Goal: Book appointment/travel/reservation

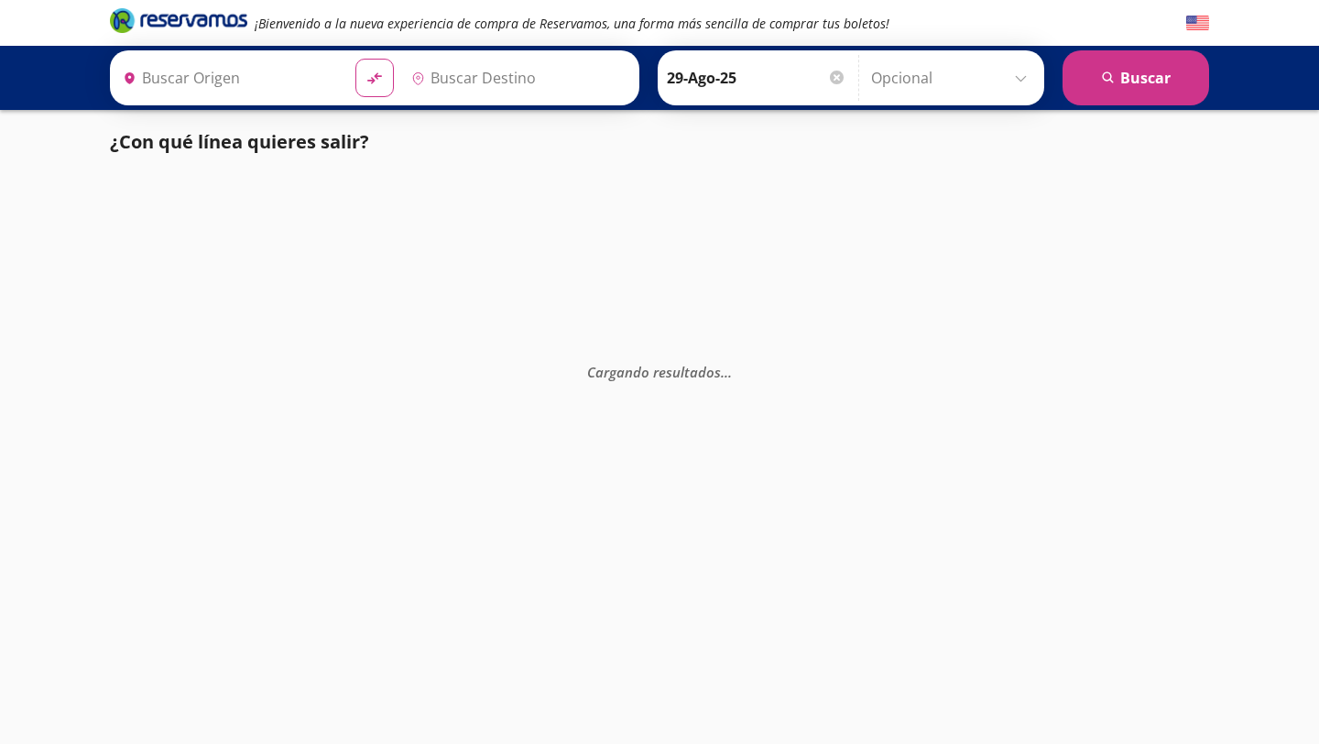
type input "[GEOGRAPHIC_DATA], [GEOGRAPHIC_DATA]"
type input "Huetamo, [GEOGRAPHIC_DATA]"
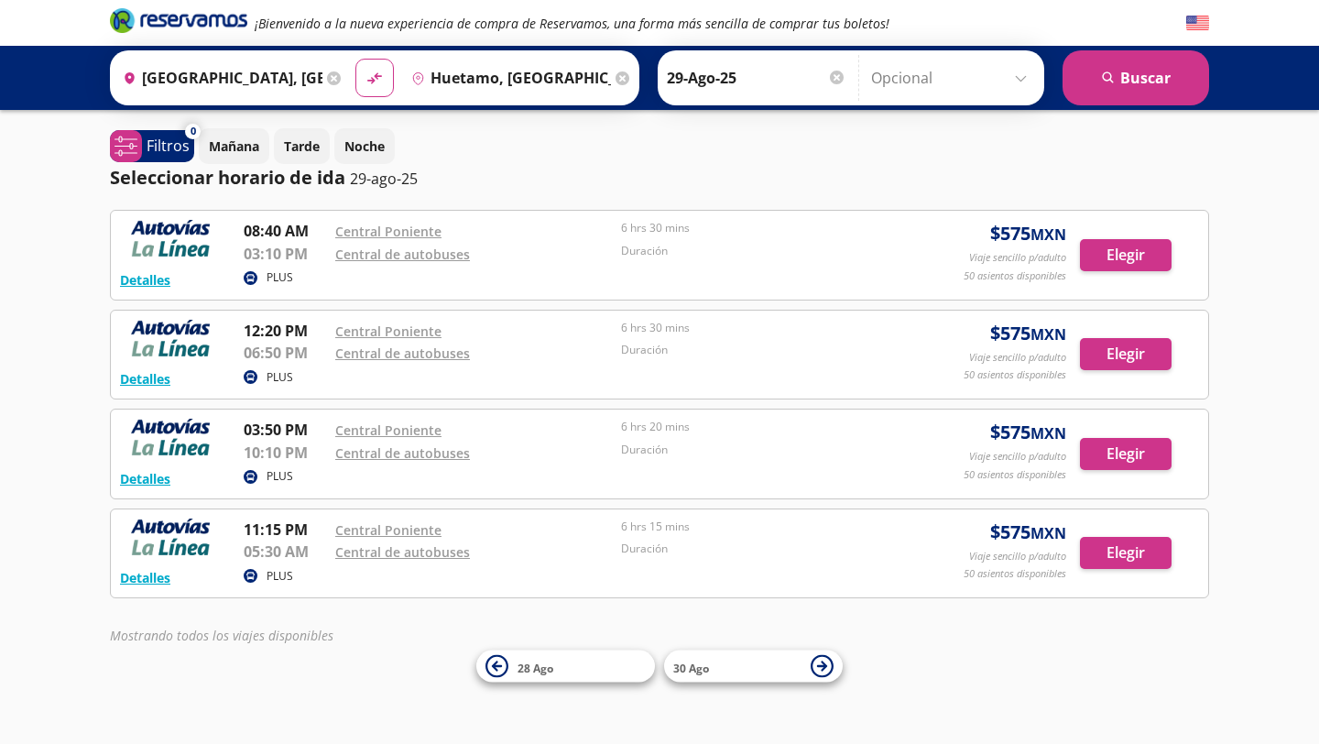
click at [957, 73] on input "Opcional" at bounding box center [953, 78] width 164 height 46
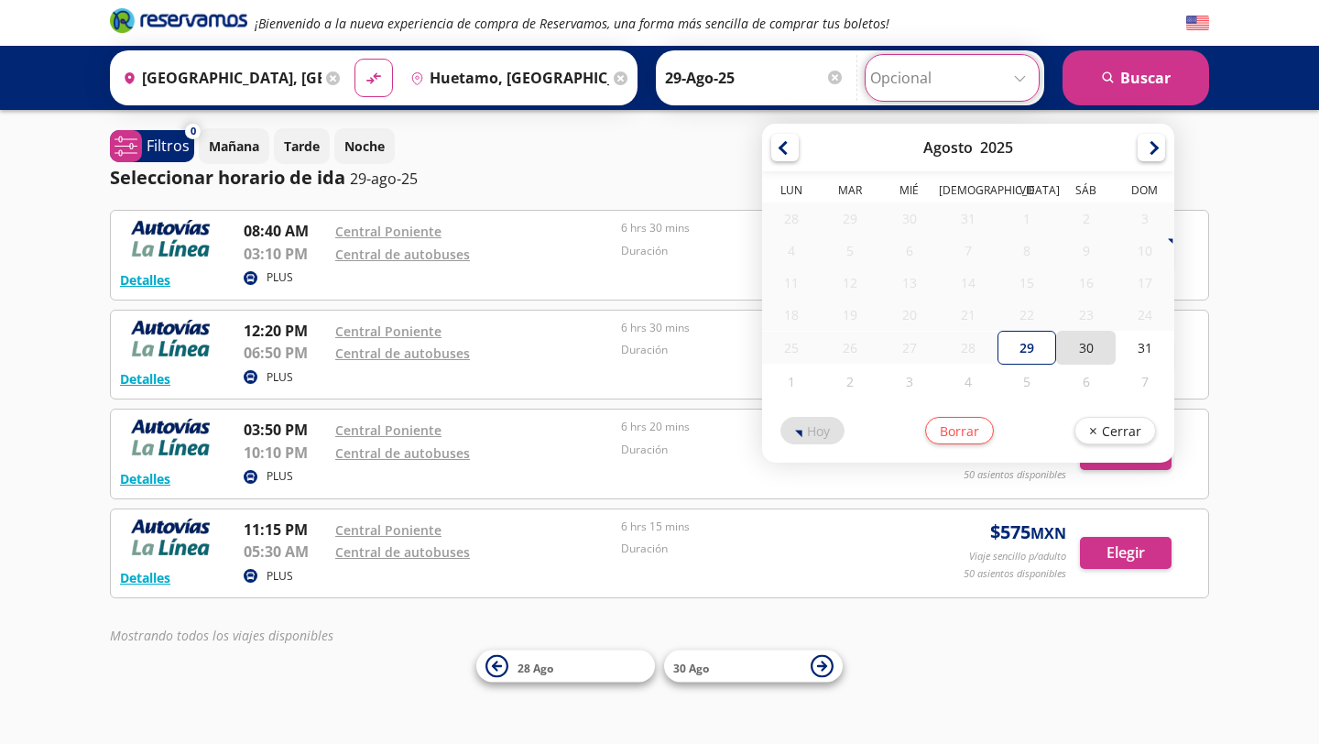
click at [1066, 349] on div "30" at bounding box center [1085, 348] width 59 height 34
type input "30-Ago-25"
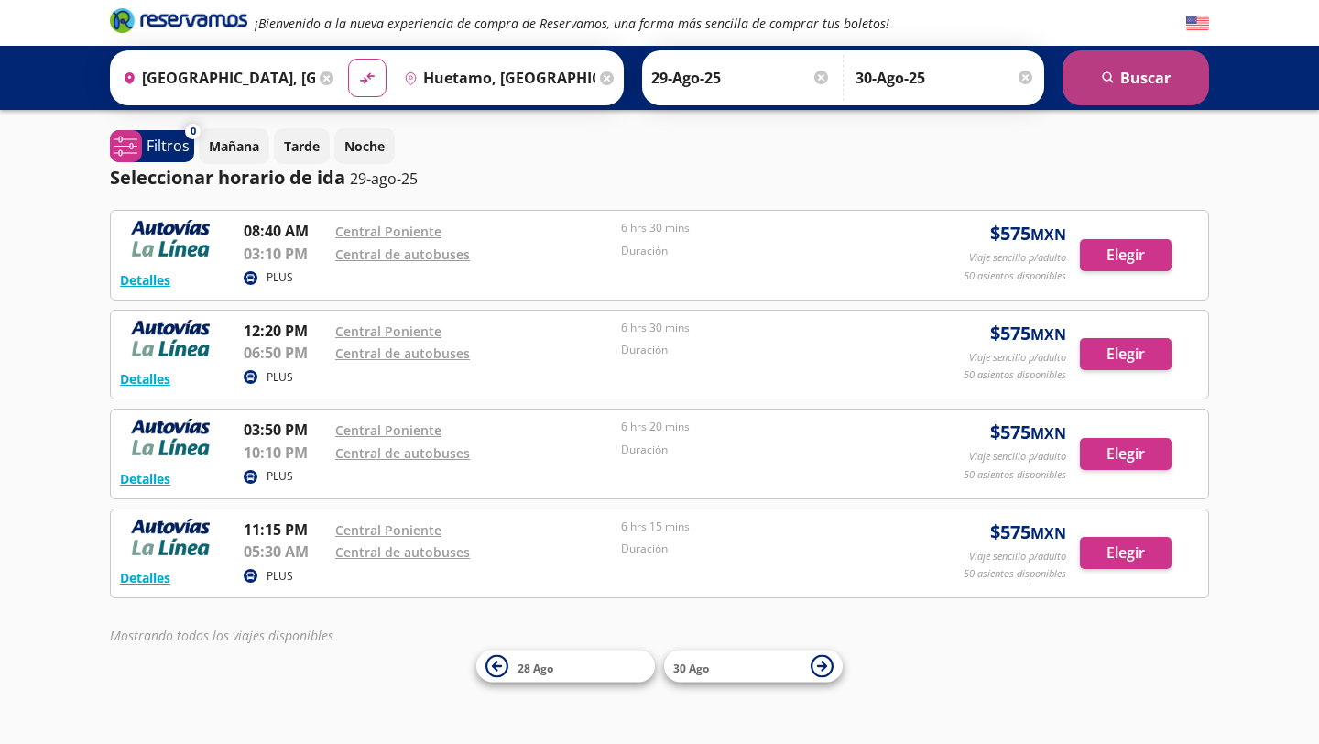
click at [1133, 98] on button "search Buscar" at bounding box center [1135, 77] width 147 height 55
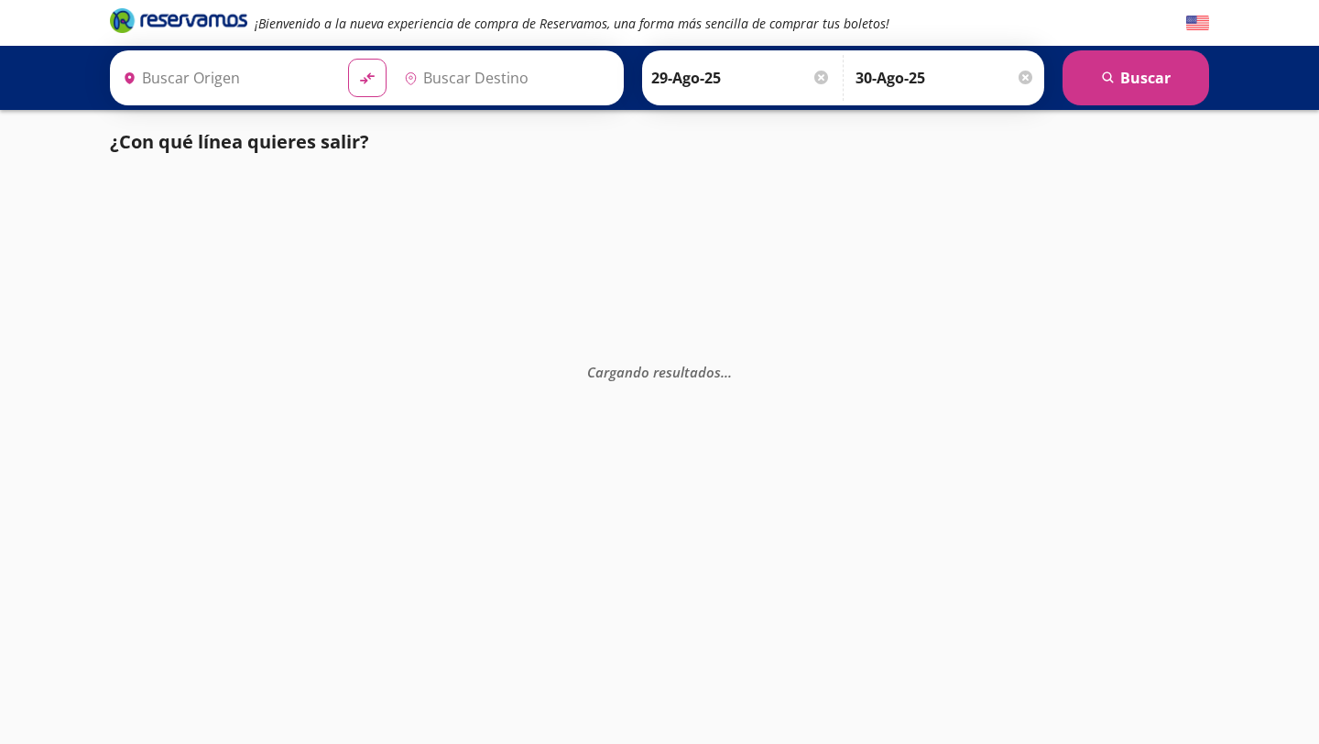
type input "[GEOGRAPHIC_DATA], [GEOGRAPHIC_DATA]"
type input "Huetamo, [GEOGRAPHIC_DATA]"
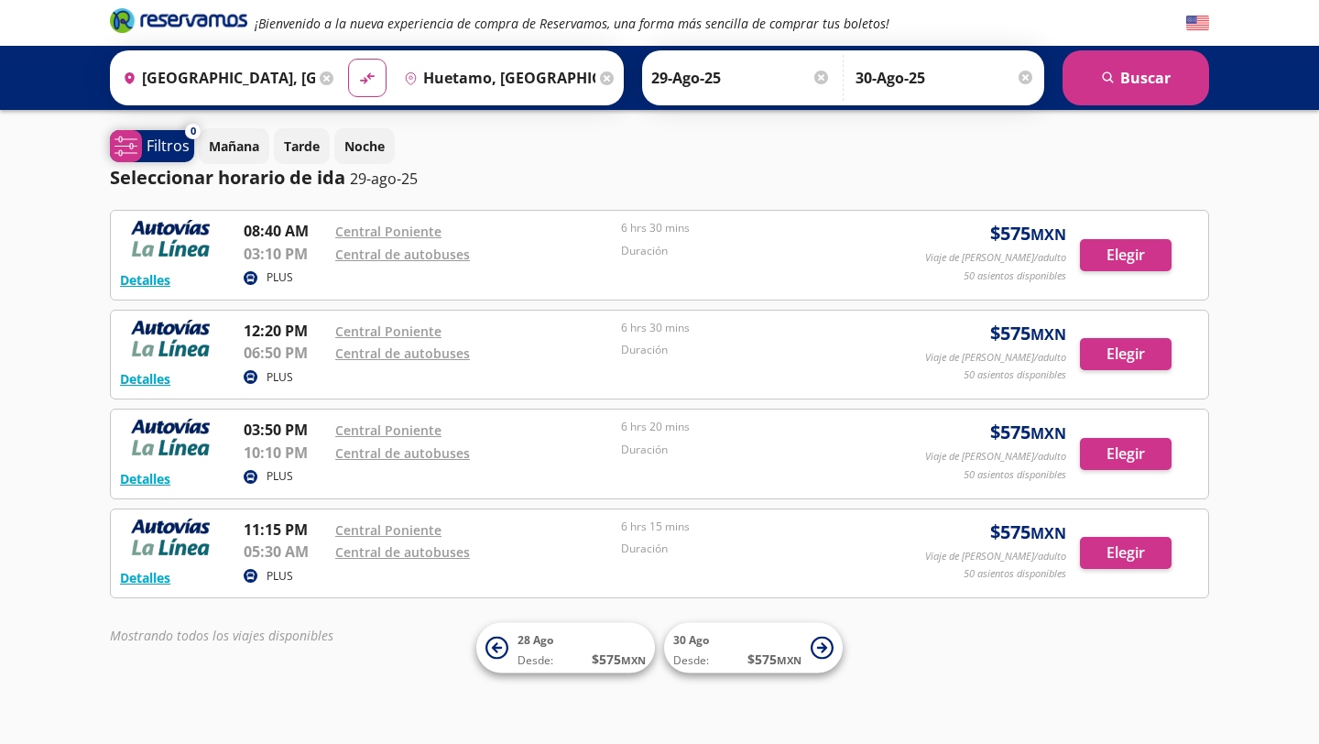
click at [159, 147] on p "Filtros" at bounding box center [168, 146] width 43 height 22
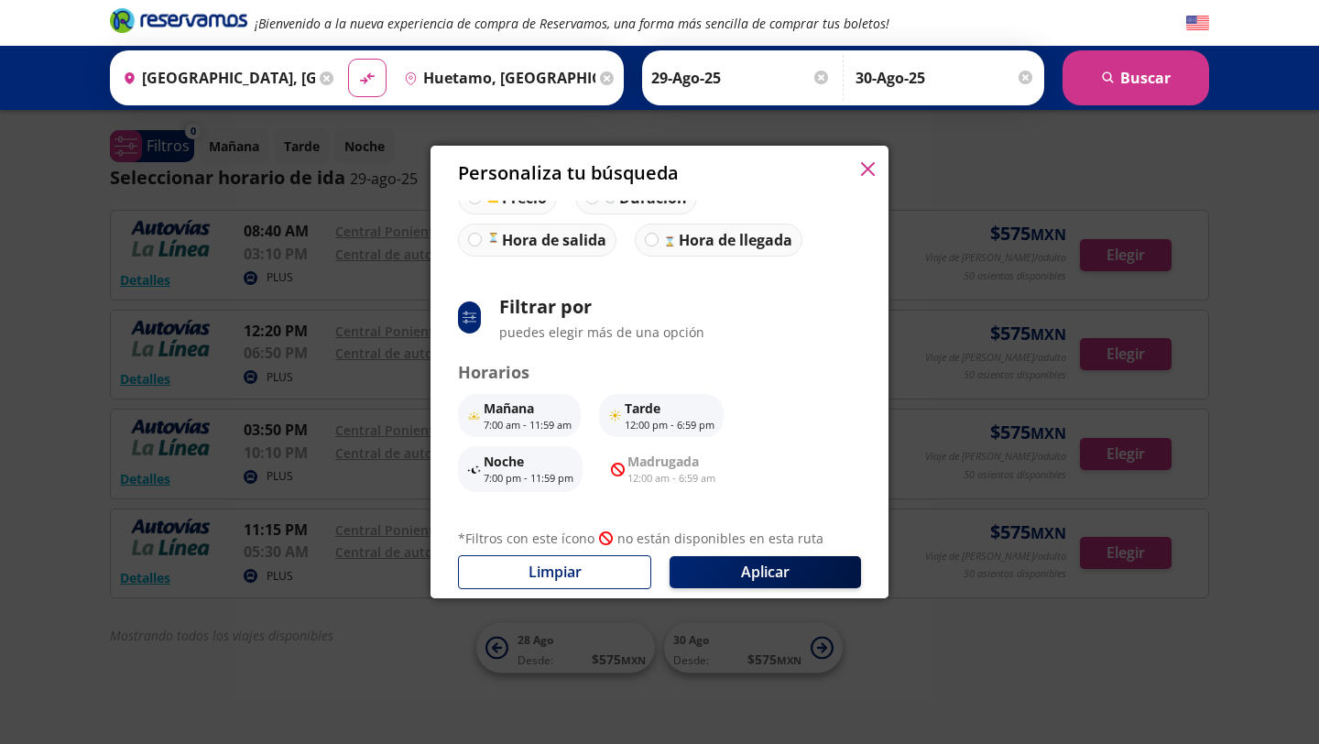
scroll to position [108, 0]
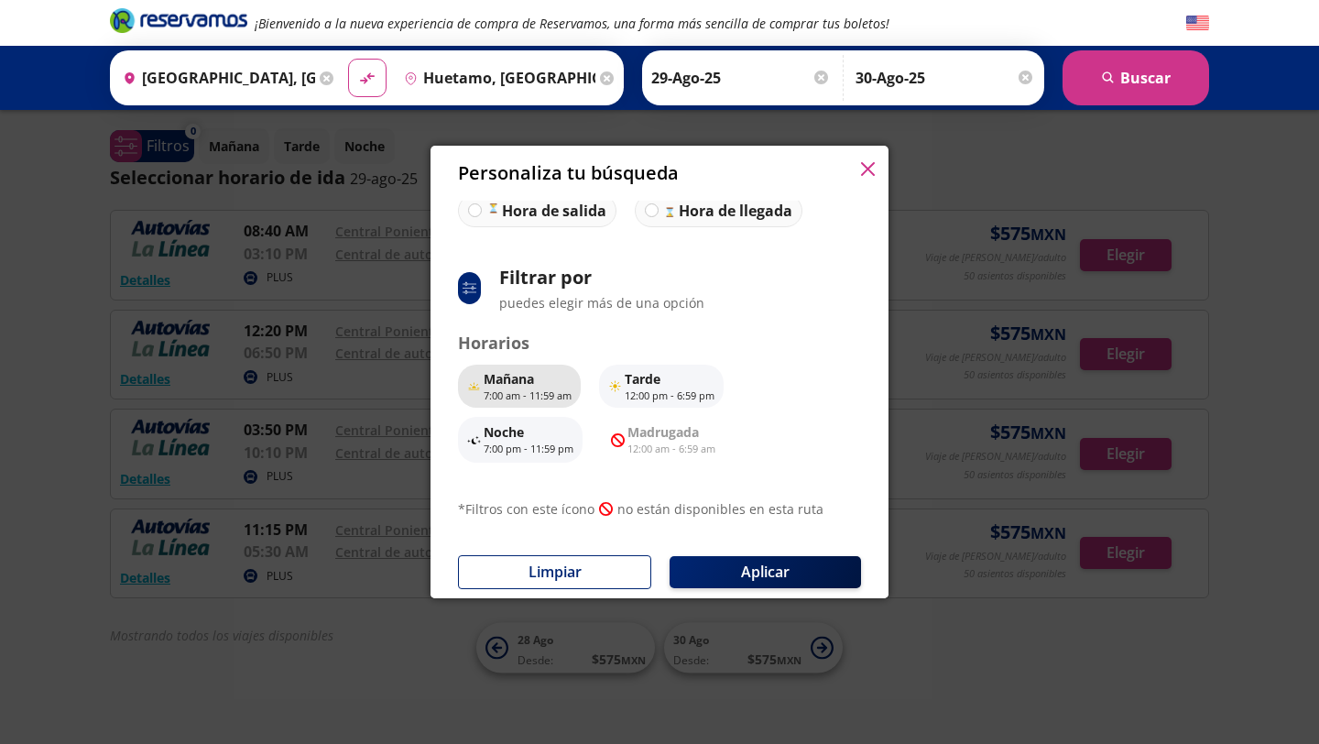
click at [521, 384] on p "Mañana" at bounding box center [527, 378] width 88 height 19
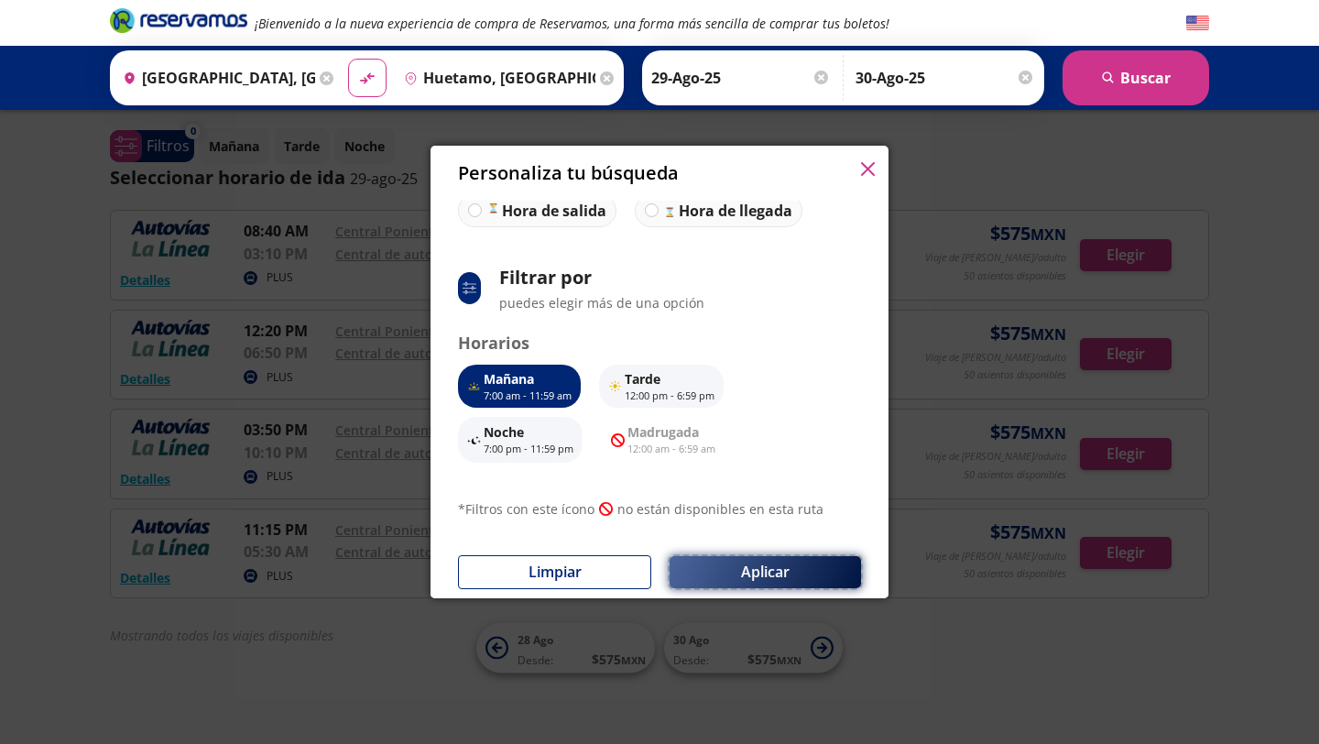
click at [713, 557] on button "Aplicar" at bounding box center [764, 572] width 191 height 32
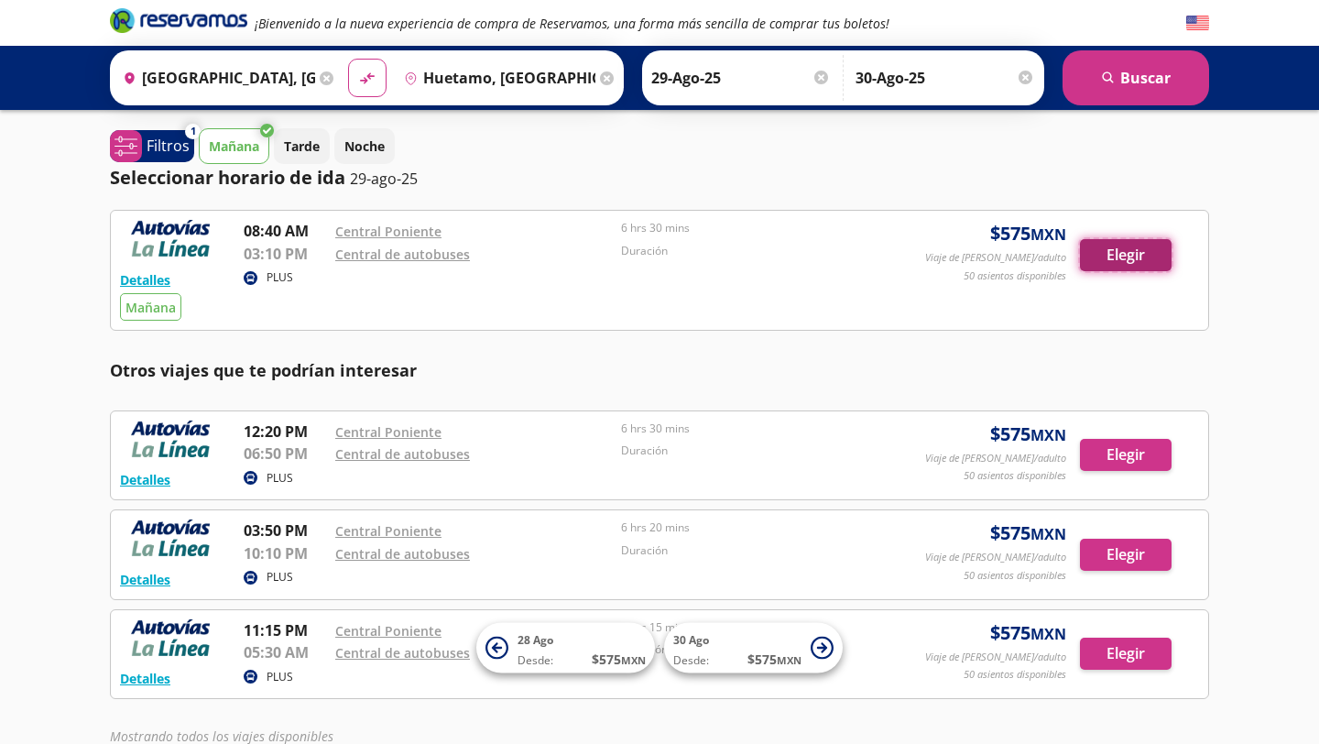
click at [1132, 252] on button "Elegir" at bounding box center [1126, 255] width 92 height 32
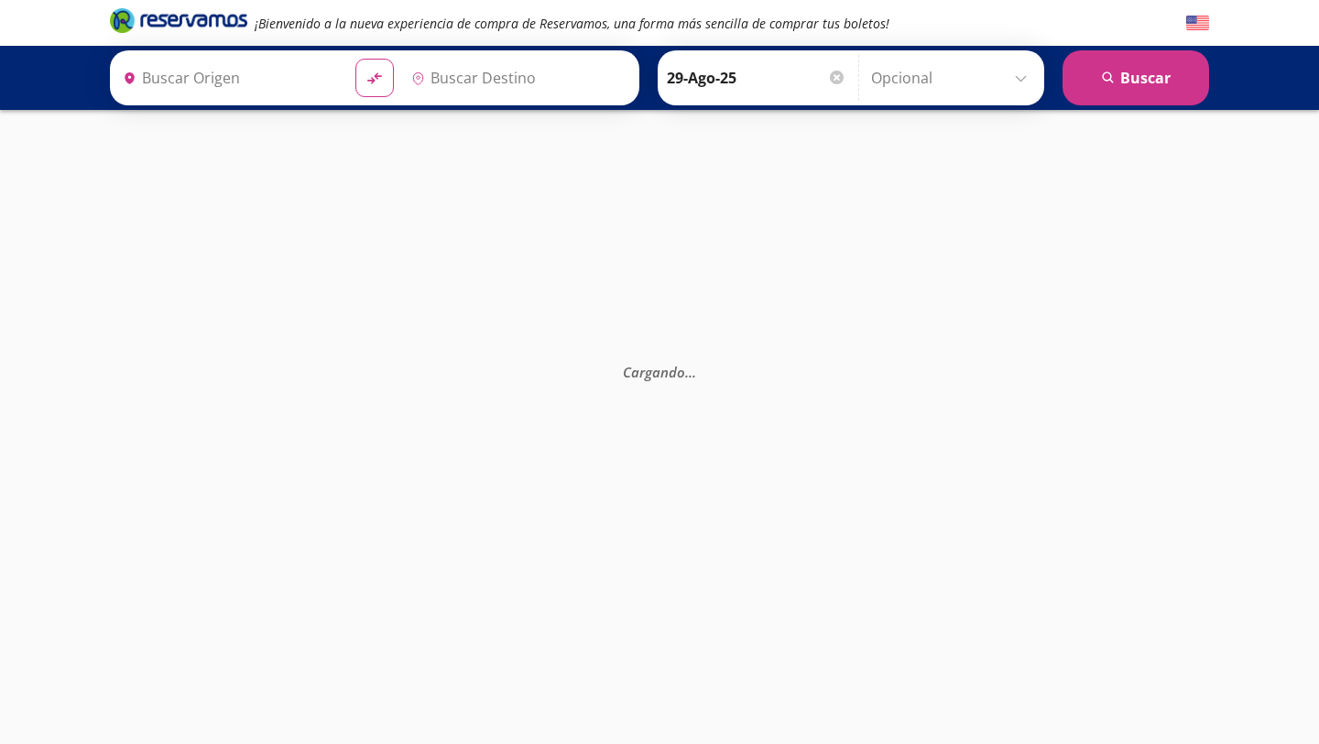
type input "Huetamo, [GEOGRAPHIC_DATA]"
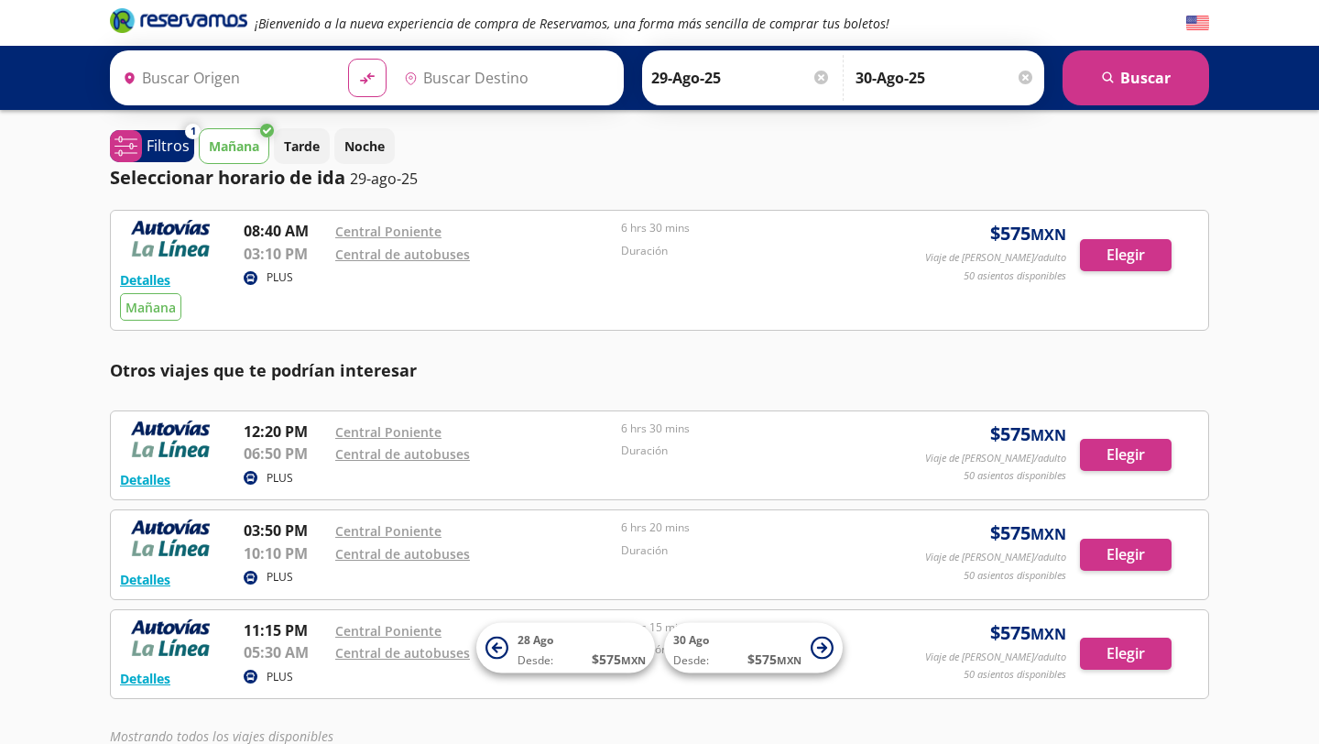
type input "[GEOGRAPHIC_DATA], [GEOGRAPHIC_DATA]"
type input "Huetamo, [GEOGRAPHIC_DATA]"
